Goal: Task Accomplishment & Management: Manage account settings

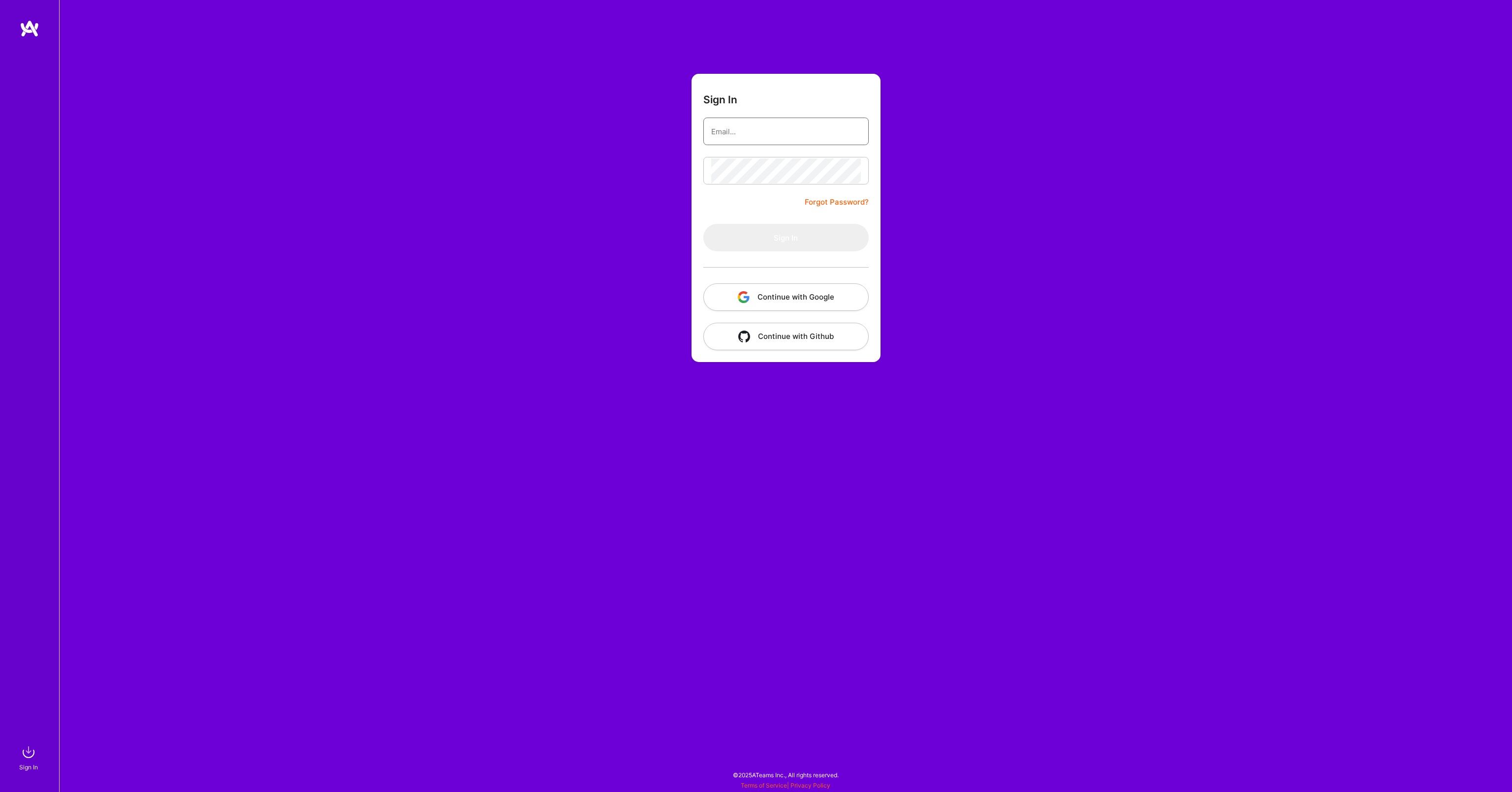
click at [764, 135] on input "email" at bounding box center [786, 131] width 150 height 25
type input "[EMAIL_ADDRESS][DOMAIN_NAME]"
click at [806, 234] on button "Sign In" at bounding box center [786, 238] width 165 height 28
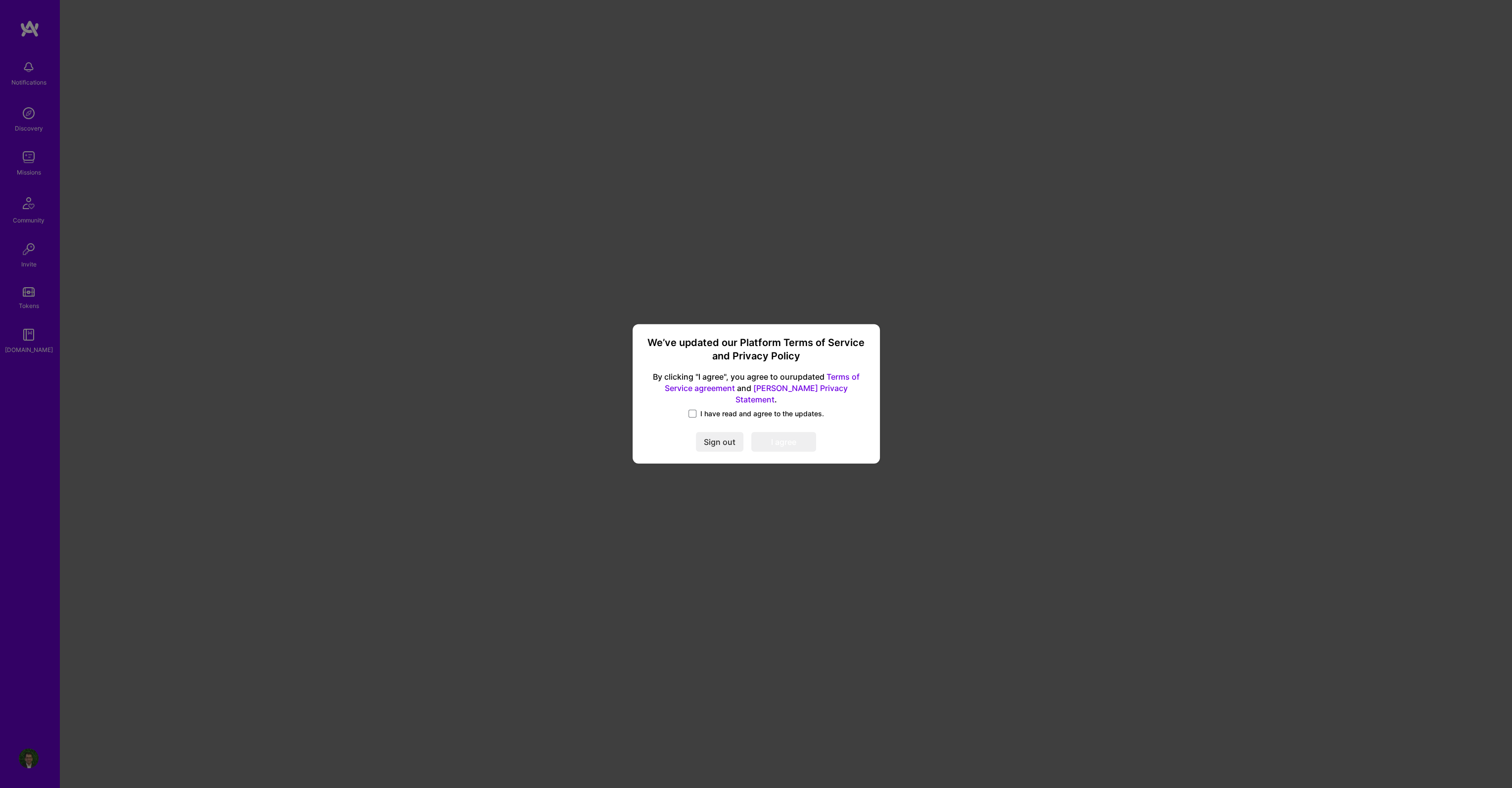
click at [730, 409] on span "I have read and agree to the updates." at bounding box center [762, 413] width 123 height 10
click at [0, 0] on input "I have read and agree to the updates." at bounding box center [0, 0] width 0 height 0
click at [778, 441] on button "I agree" at bounding box center [784, 442] width 65 height 20
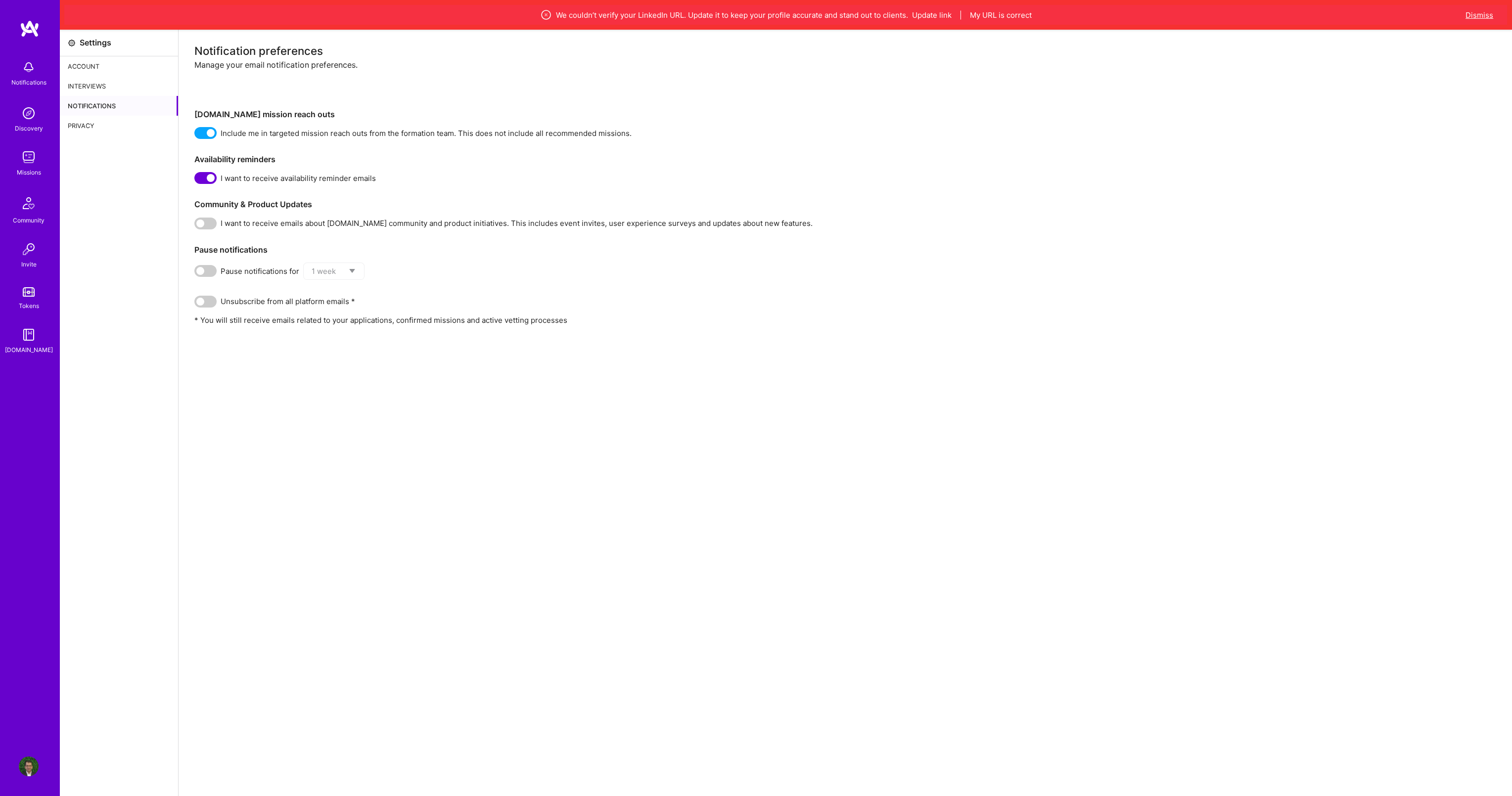
click at [1480, 13] on button "Dismiss" at bounding box center [1480, 15] width 28 height 11
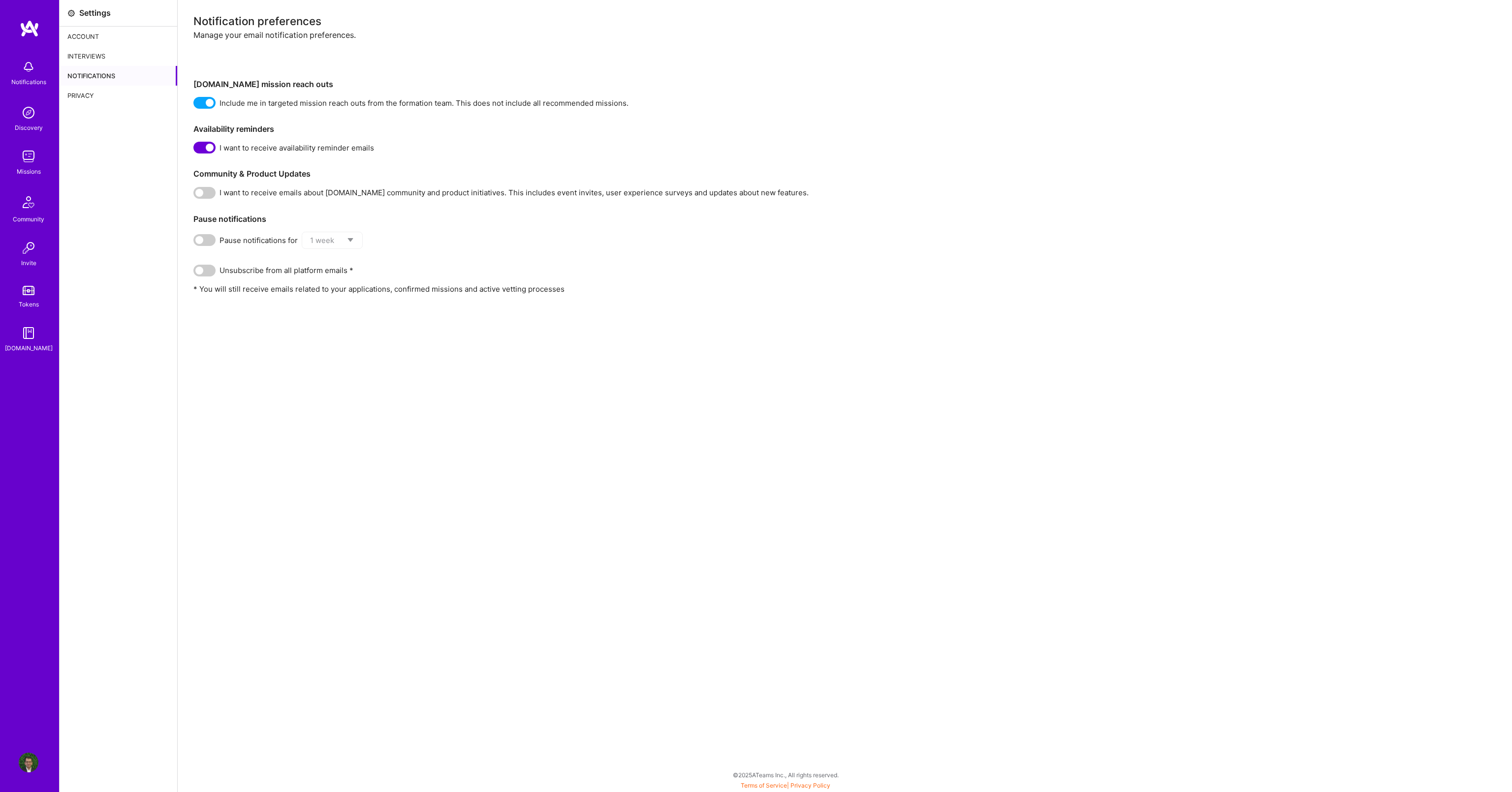
click at [27, 30] on img at bounding box center [30, 28] width 20 height 18
